Goal: Task Accomplishment & Management: Use online tool/utility

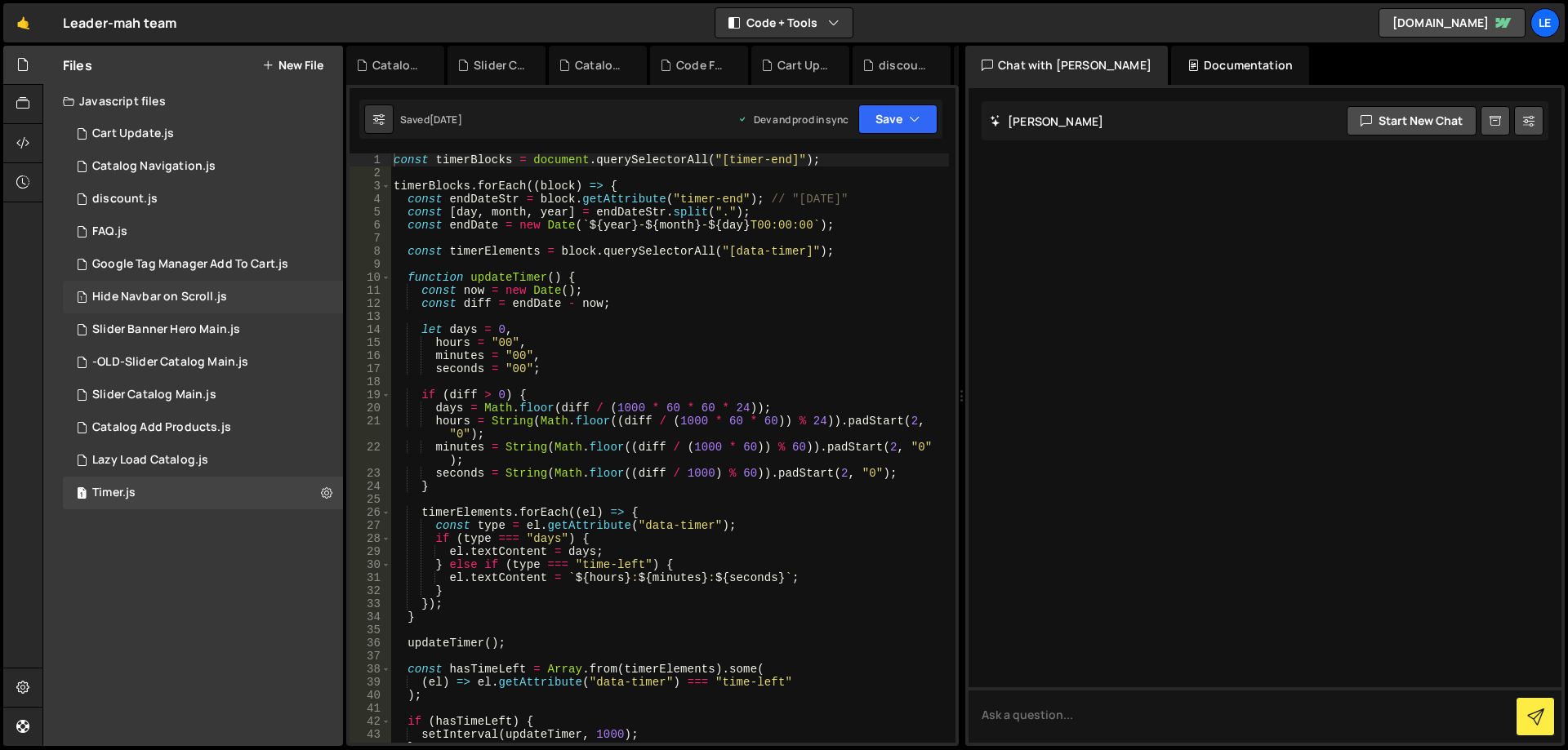
click at [196, 307] on div "1 Hide Navbar on Scroll.js 0" at bounding box center [203, 297] width 280 height 32
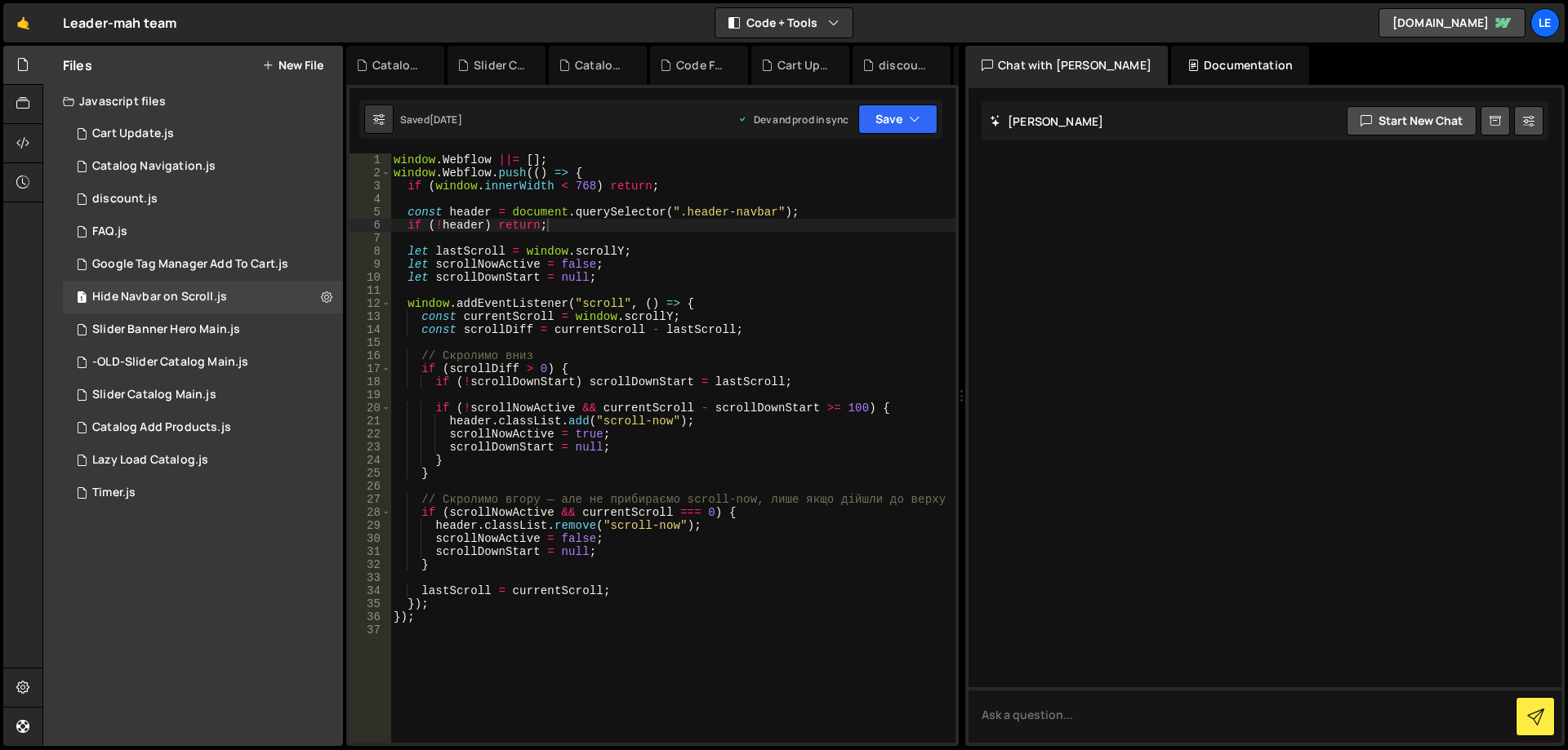
scroll to position [147, 0]
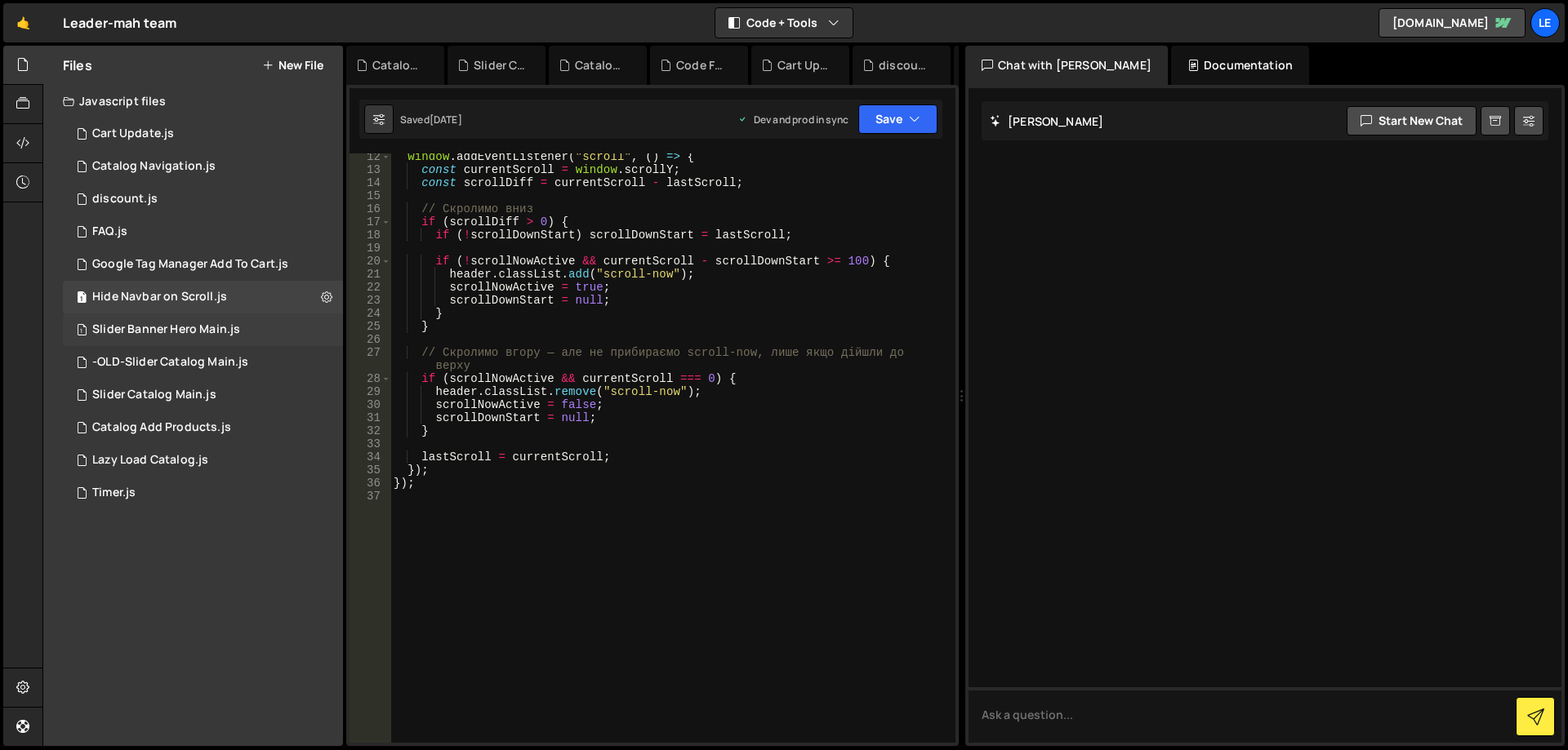
click at [219, 325] on div "Slider Banner Hero Main.js" at bounding box center [166, 330] width 148 height 14
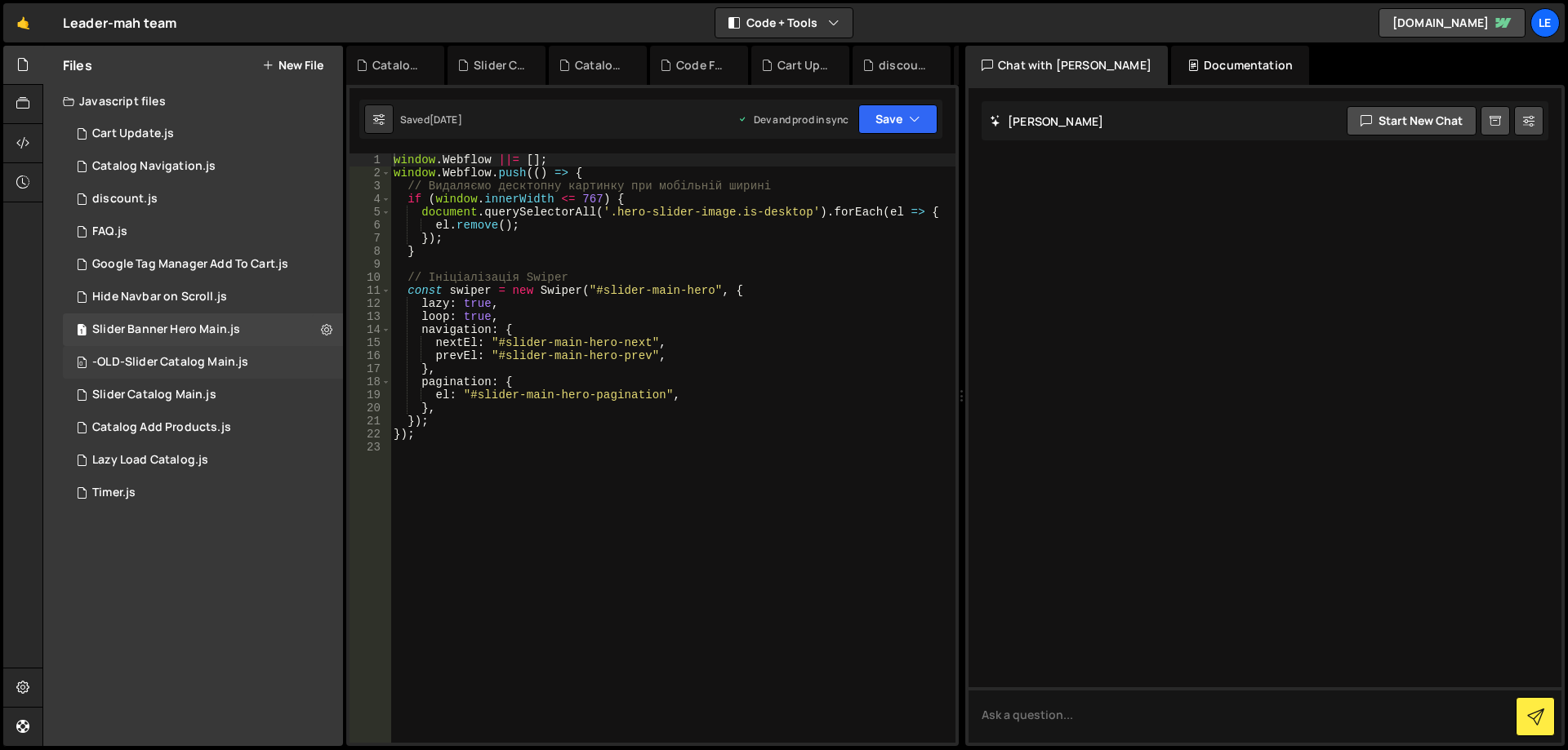
click at [208, 359] on div "-OLD-Slider Catalog Main.js" at bounding box center [171, 362] width 156 height 14
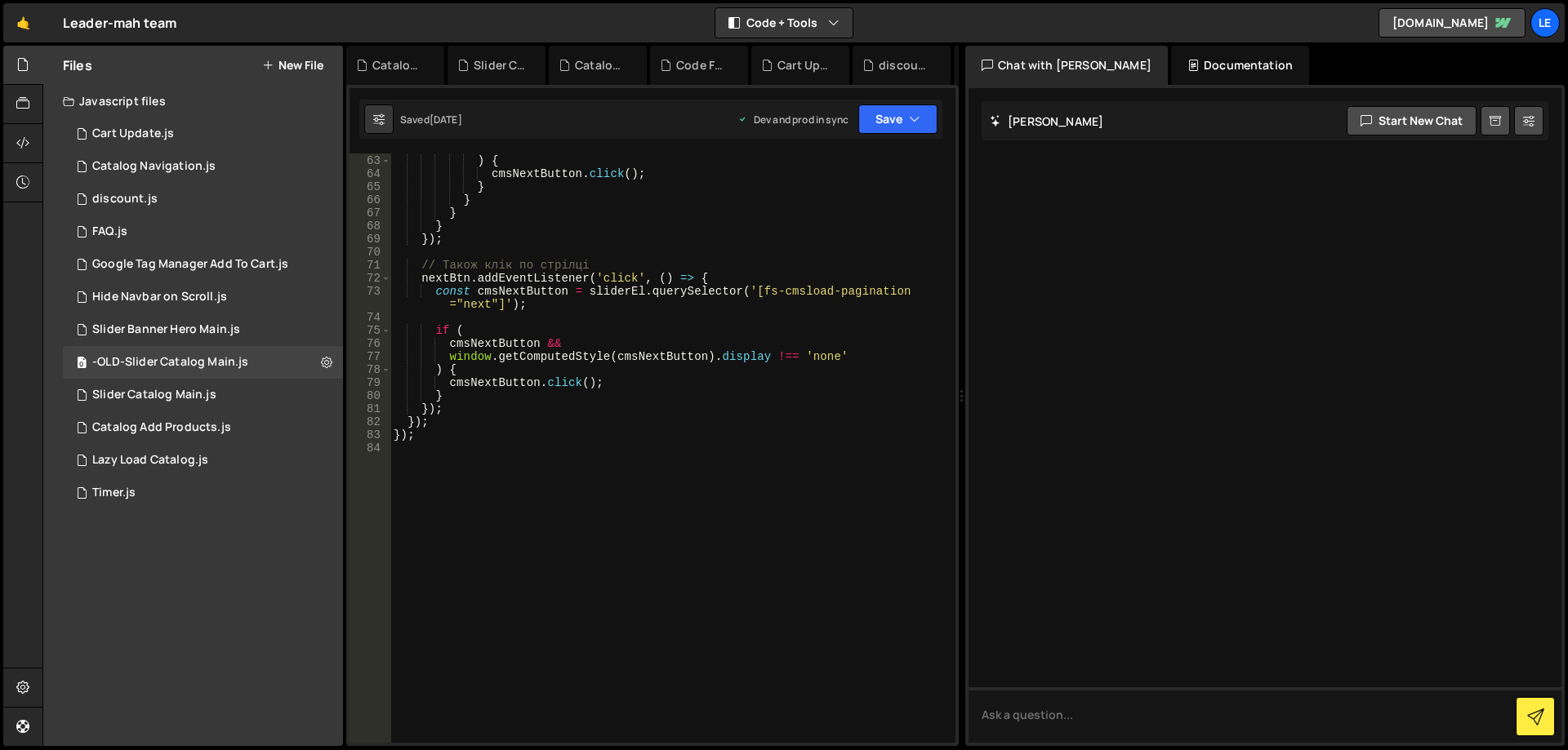
scroll to position [849, 0]
click at [186, 387] on div "1 Slider Catalog Main.js 0" at bounding box center [203, 395] width 280 height 32
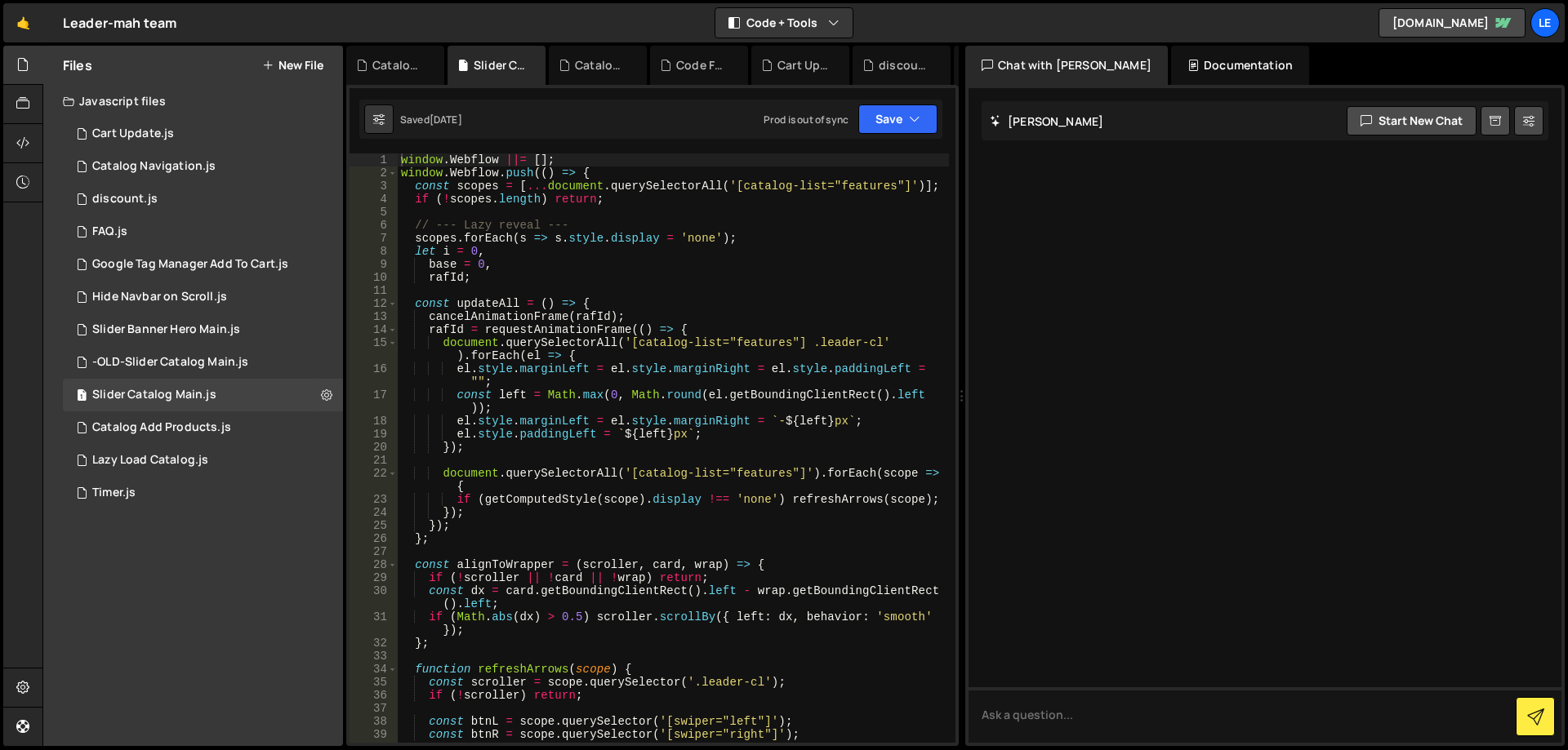
scroll to position [0, 0]
click at [200, 417] on div "1 Catalog Add Products.js 0" at bounding box center [203, 428] width 280 height 32
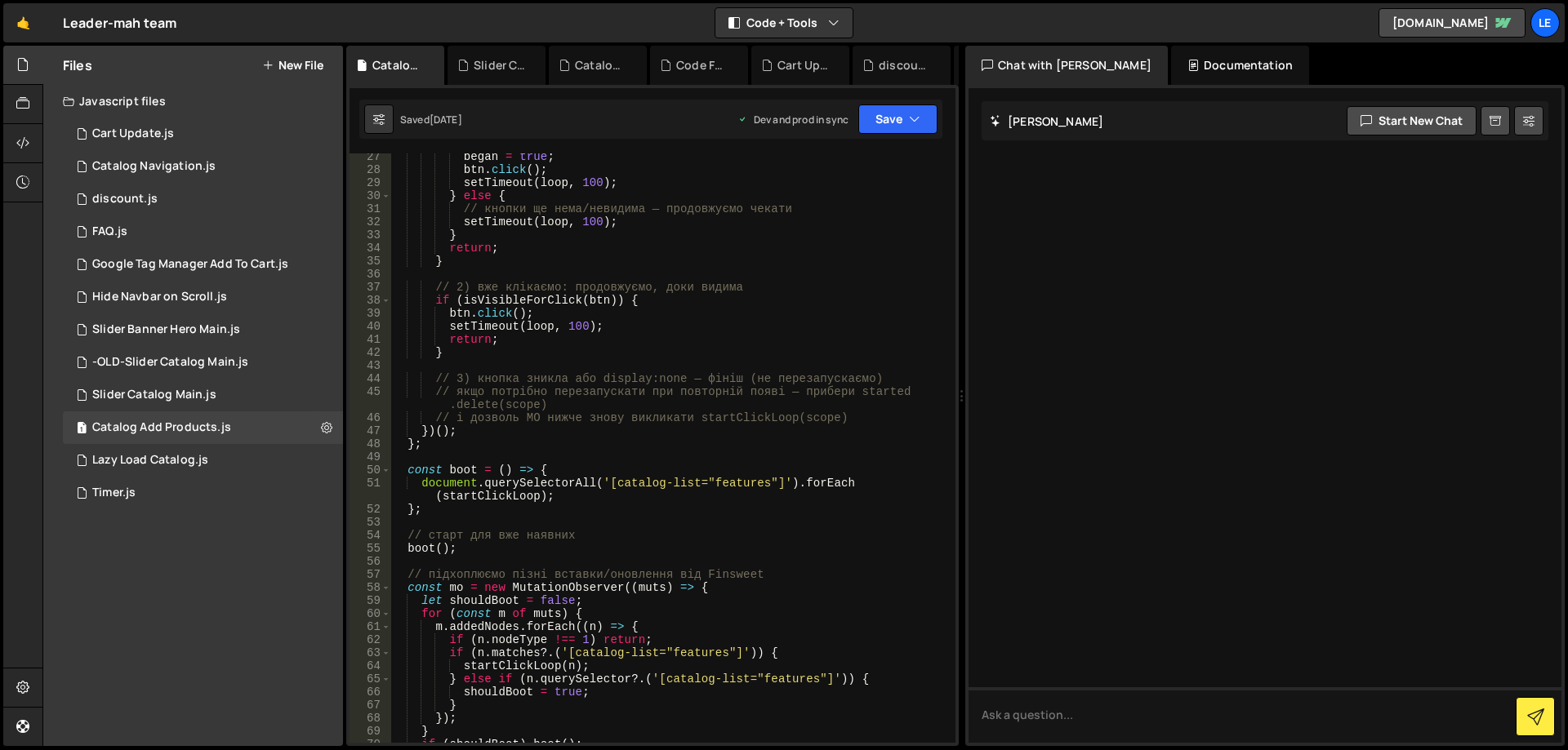
scroll to position [539, 0]
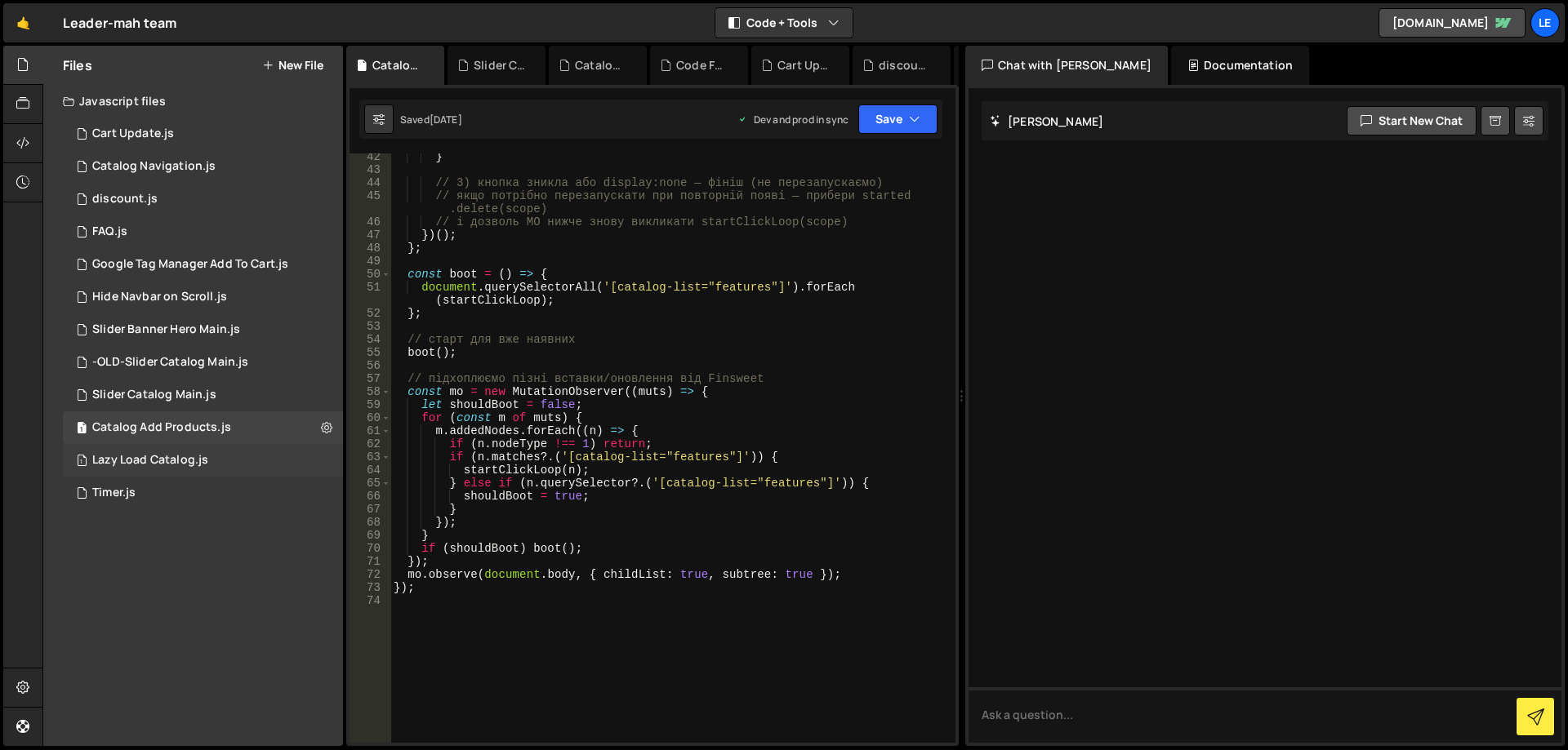
click at [174, 467] on div "Lazy Load Catalog.js" at bounding box center [150, 460] width 116 height 14
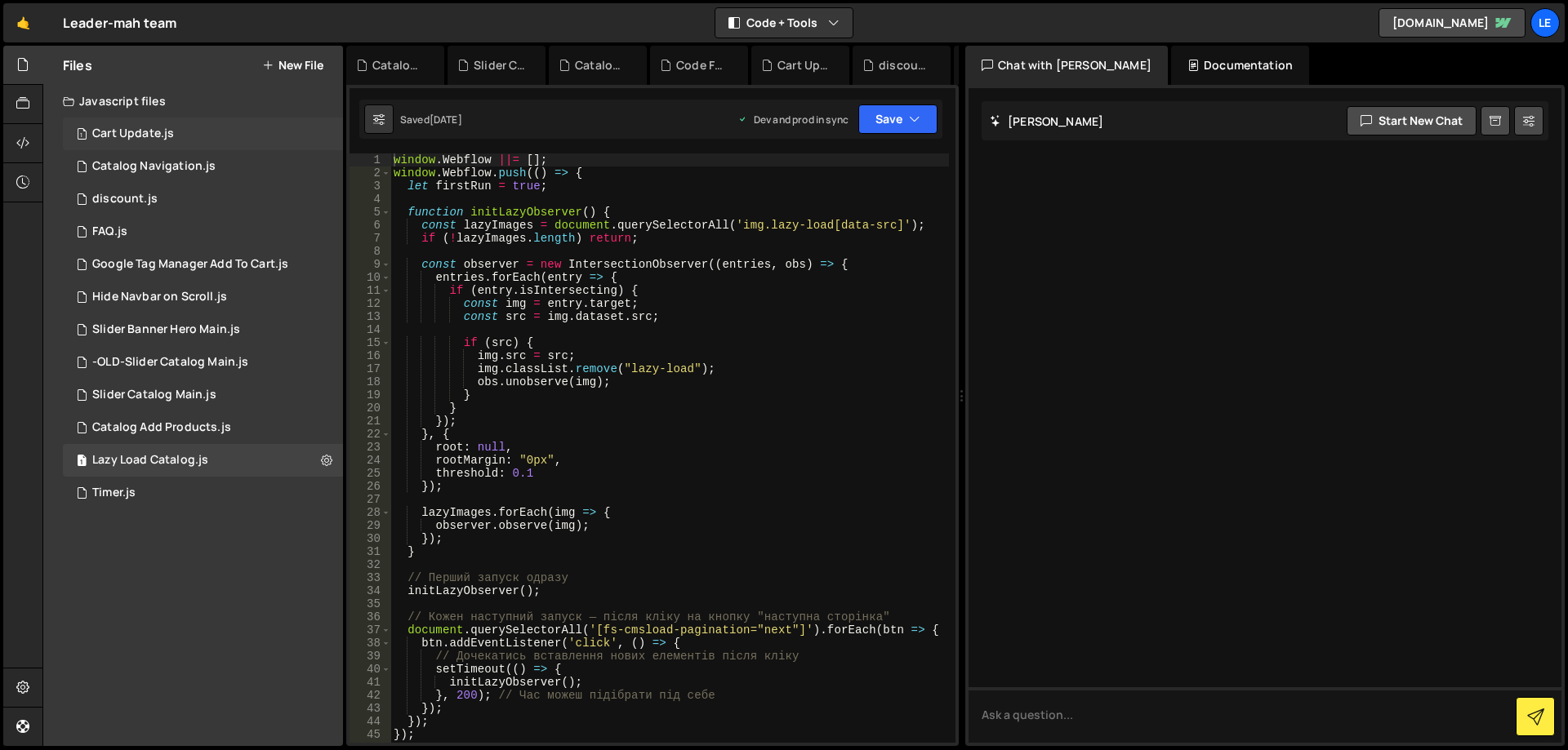
click at [153, 129] on div "Cart Update.js" at bounding box center [133, 134] width 82 height 14
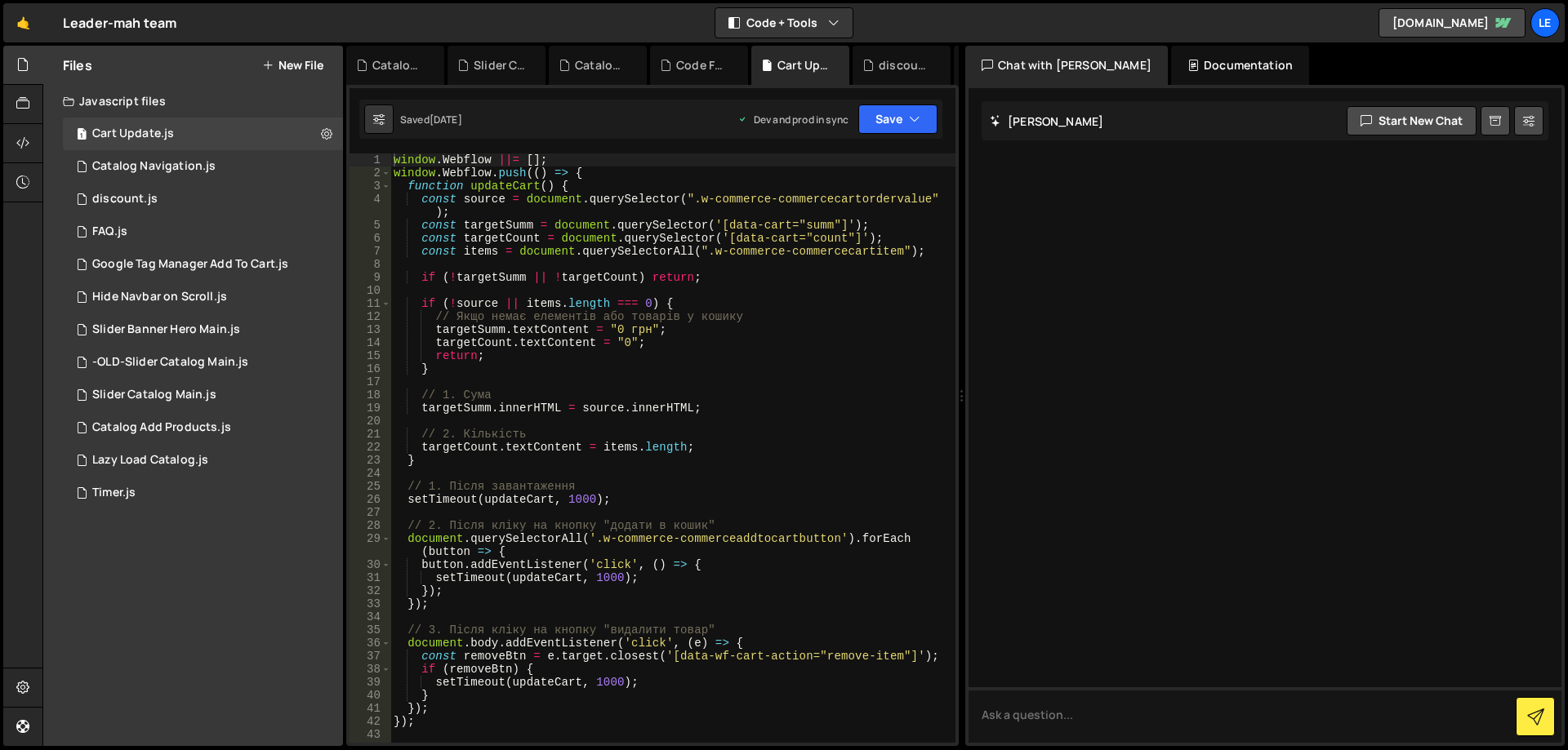
type textarea "return;"
drag, startPoint x: 647, startPoint y: 353, endPoint x: 619, endPoint y: 353, distance: 28.0
click at [619, 353] on div "window . Webflow ||= [ ] ; window . Webflow . push (( ) => { function updateCar…" at bounding box center [673, 461] width 565 height 615
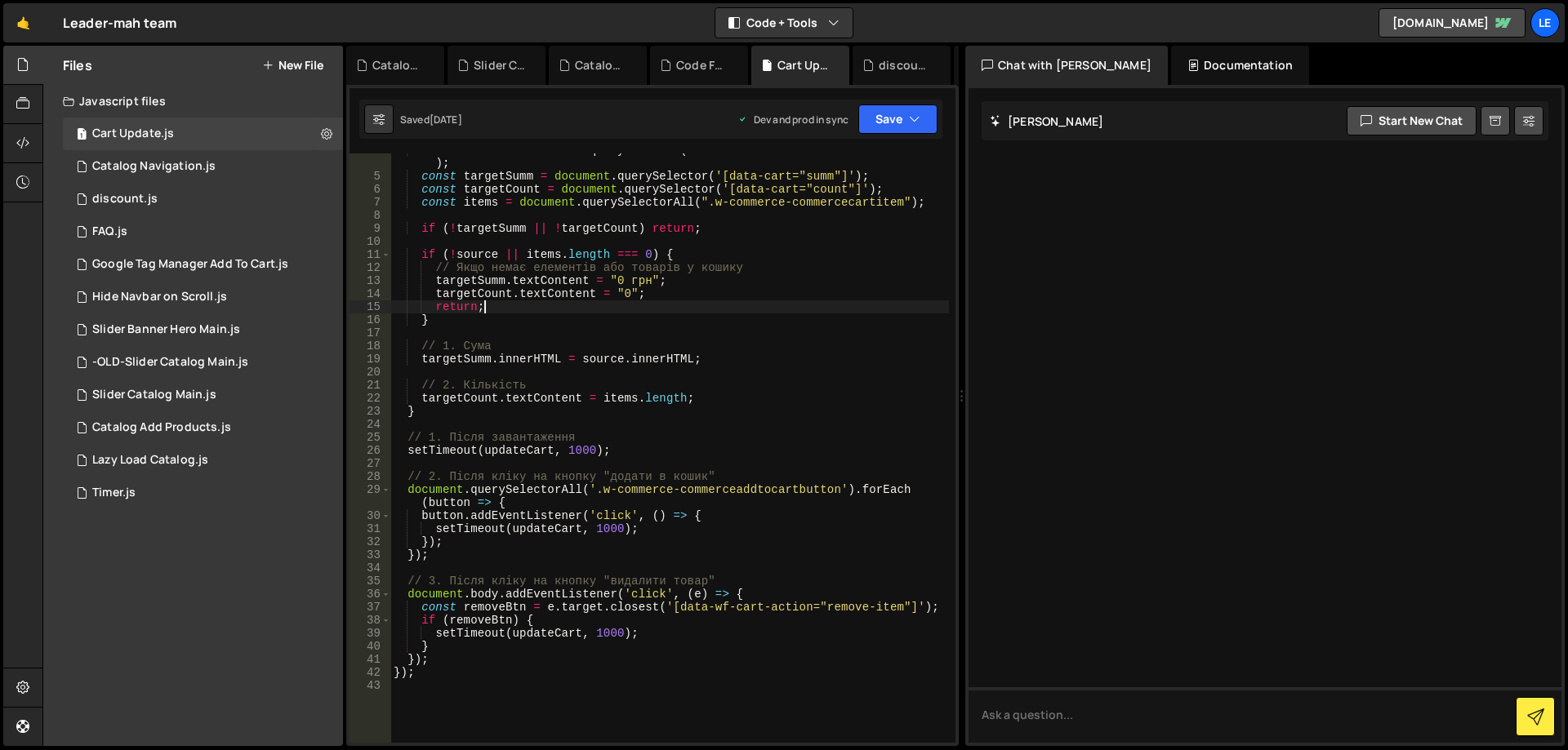
scroll to position [0, 0]
